Goal: Information Seeking & Learning: Learn about a topic

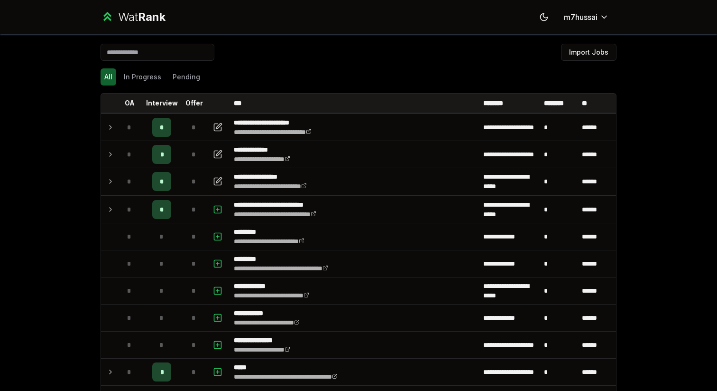
scroll to position [1114, 0]
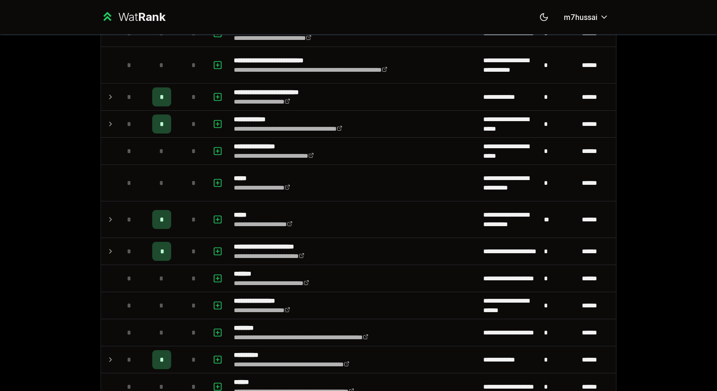
scroll to position [465, 0]
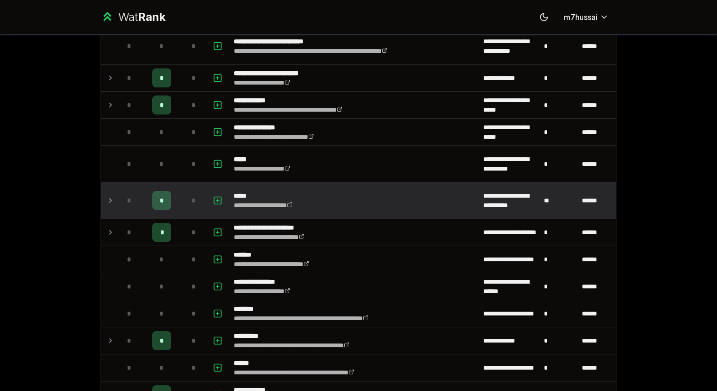
click at [121, 193] on div "*" at bounding box center [129, 200] width 19 height 19
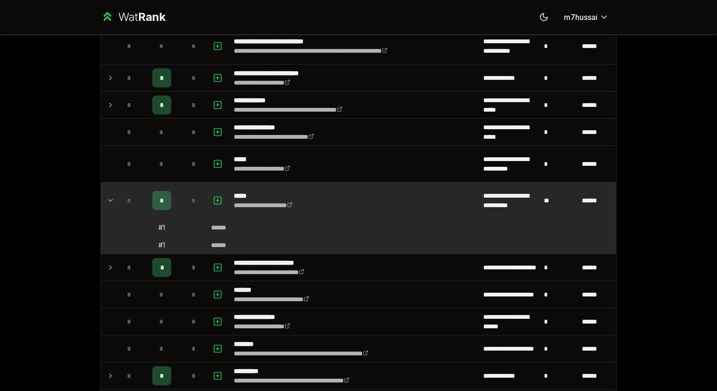
click at [113, 204] on icon at bounding box center [111, 200] width 8 height 11
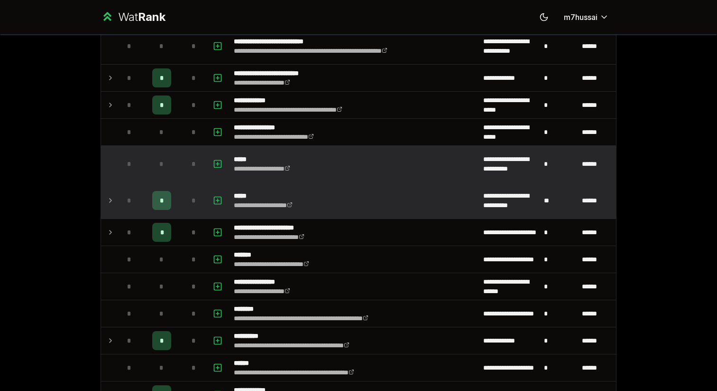
click at [111, 168] on td at bounding box center [108, 164] width 15 height 36
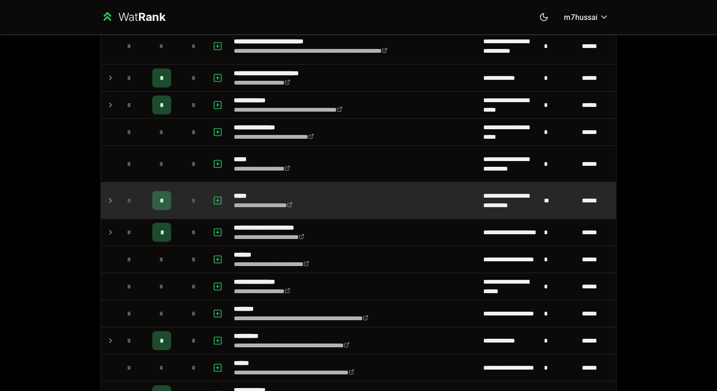
click at [117, 214] on td "*" at bounding box center [129, 200] width 27 height 36
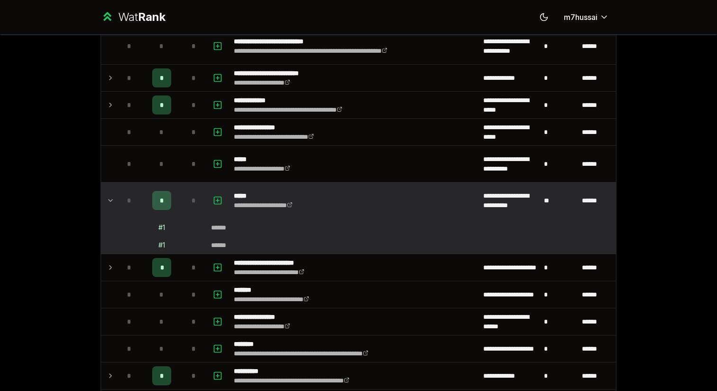
click at [117, 205] on td "*" at bounding box center [129, 200] width 27 height 36
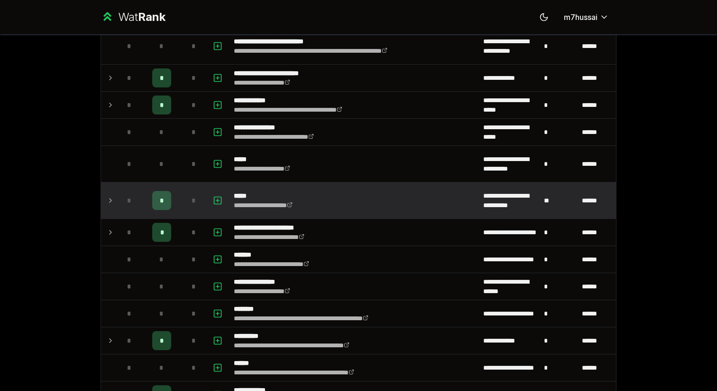
click at [117, 205] on td "*" at bounding box center [129, 200] width 27 height 36
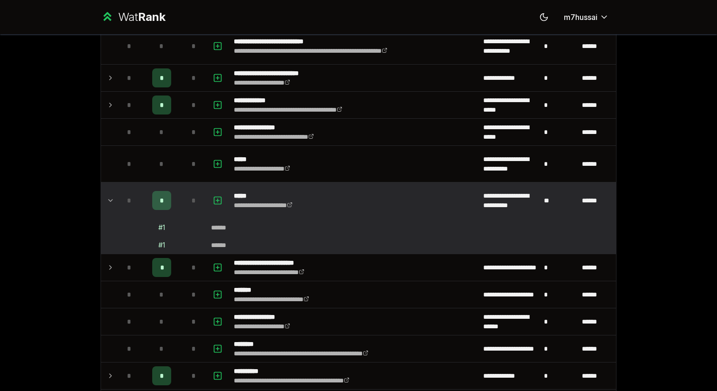
click at [117, 205] on td "*" at bounding box center [129, 200] width 27 height 36
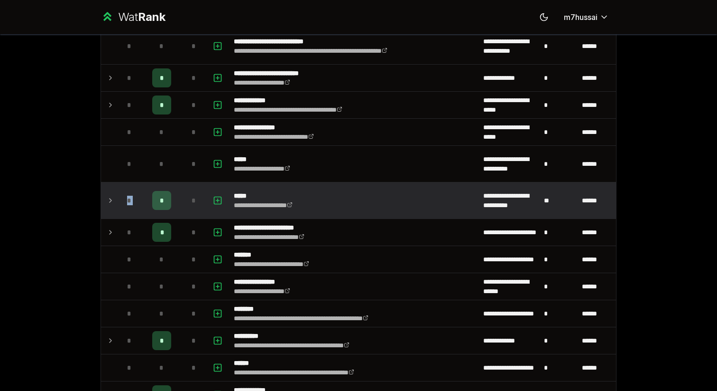
click at [117, 205] on td "*" at bounding box center [129, 200] width 27 height 36
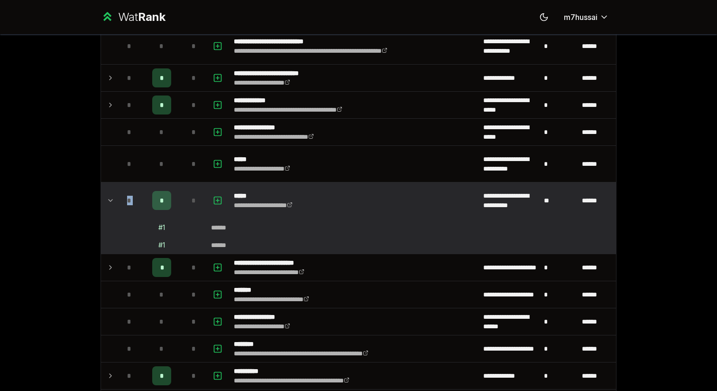
click at [117, 205] on td "*" at bounding box center [129, 200] width 27 height 36
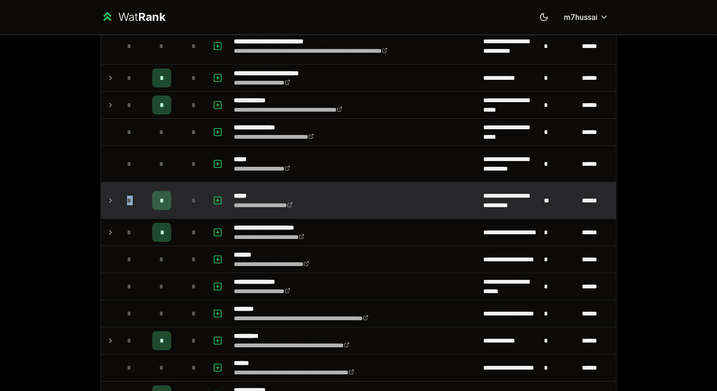
click at [117, 205] on td "*" at bounding box center [129, 200] width 27 height 36
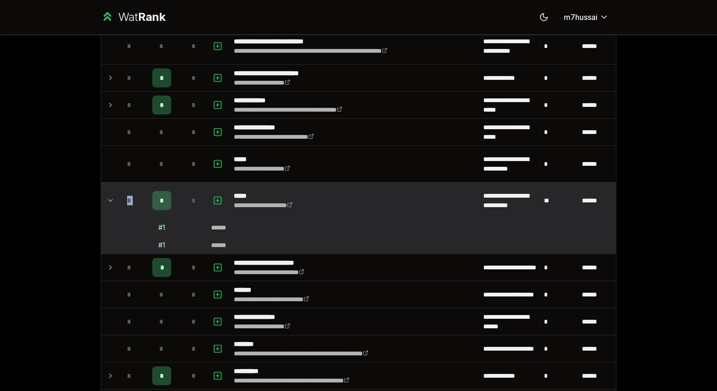
click at [117, 205] on td "*" at bounding box center [129, 200] width 27 height 36
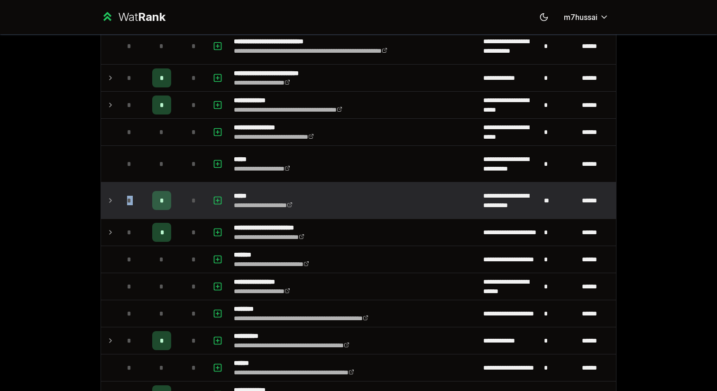
click at [117, 205] on td "*" at bounding box center [129, 200] width 27 height 36
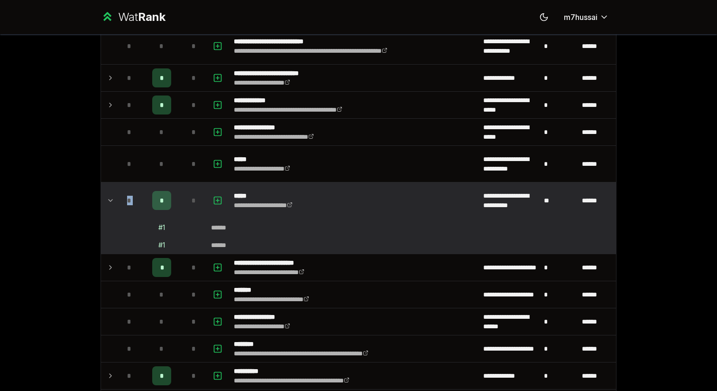
click at [117, 205] on td "*" at bounding box center [129, 200] width 27 height 36
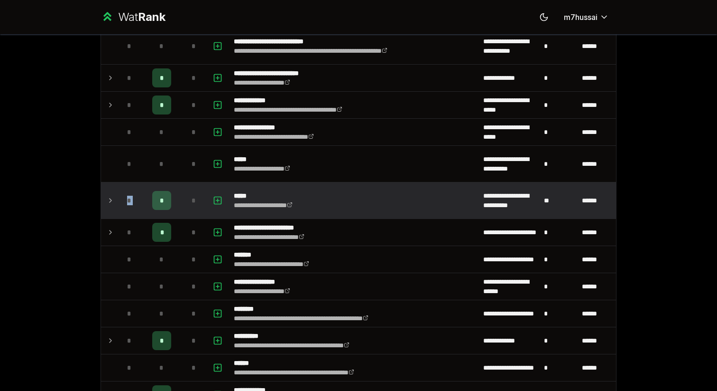
click at [117, 205] on td "*" at bounding box center [129, 200] width 27 height 36
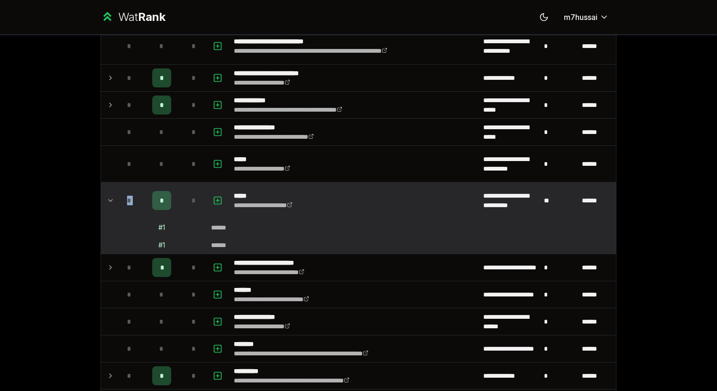
click at [117, 205] on td "*" at bounding box center [129, 200] width 27 height 36
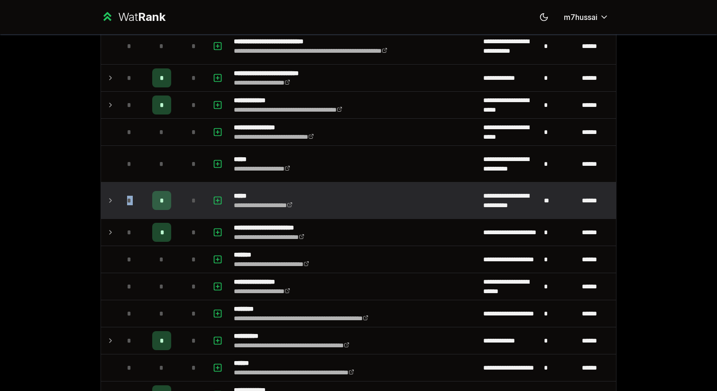
click at [117, 205] on td "*" at bounding box center [129, 200] width 27 height 36
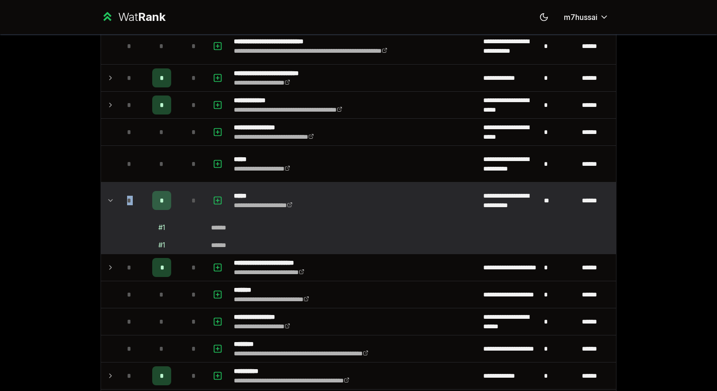
click at [117, 205] on td "*" at bounding box center [129, 200] width 27 height 36
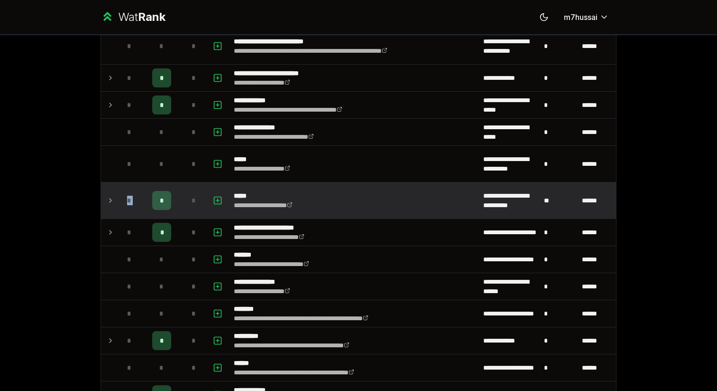
click at [117, 205] on td "*" at bounding box center [129, 200] width 27 height 36
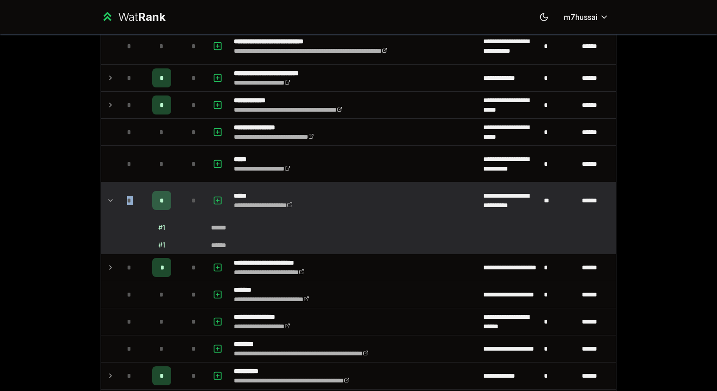
click at [117, 205] on td "*" at bounding box center [129, 200] width 27 height 36
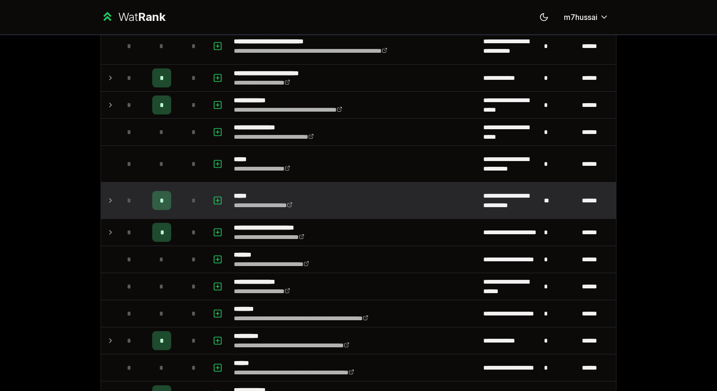
click at [117, 205] on td "*" at bounding box center [129, 200] width 27 height 36
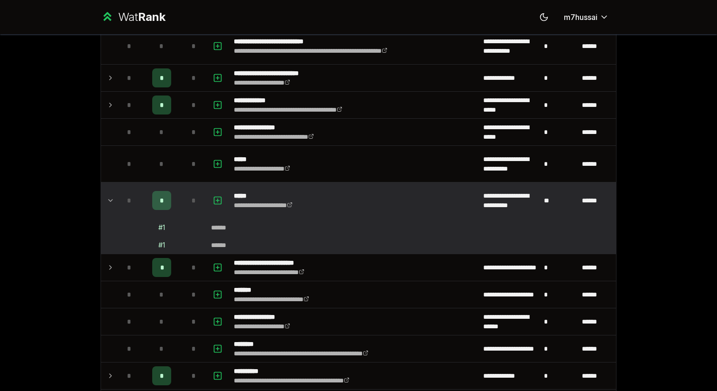
click at [117, 205] on td "*" at bounding box center [129, 200] width 27 height 36
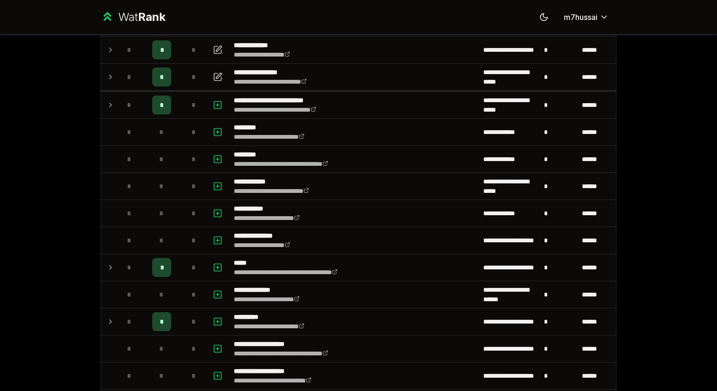
scroll to position [0, 0]
